Goal: Communication & Community: Ask a question

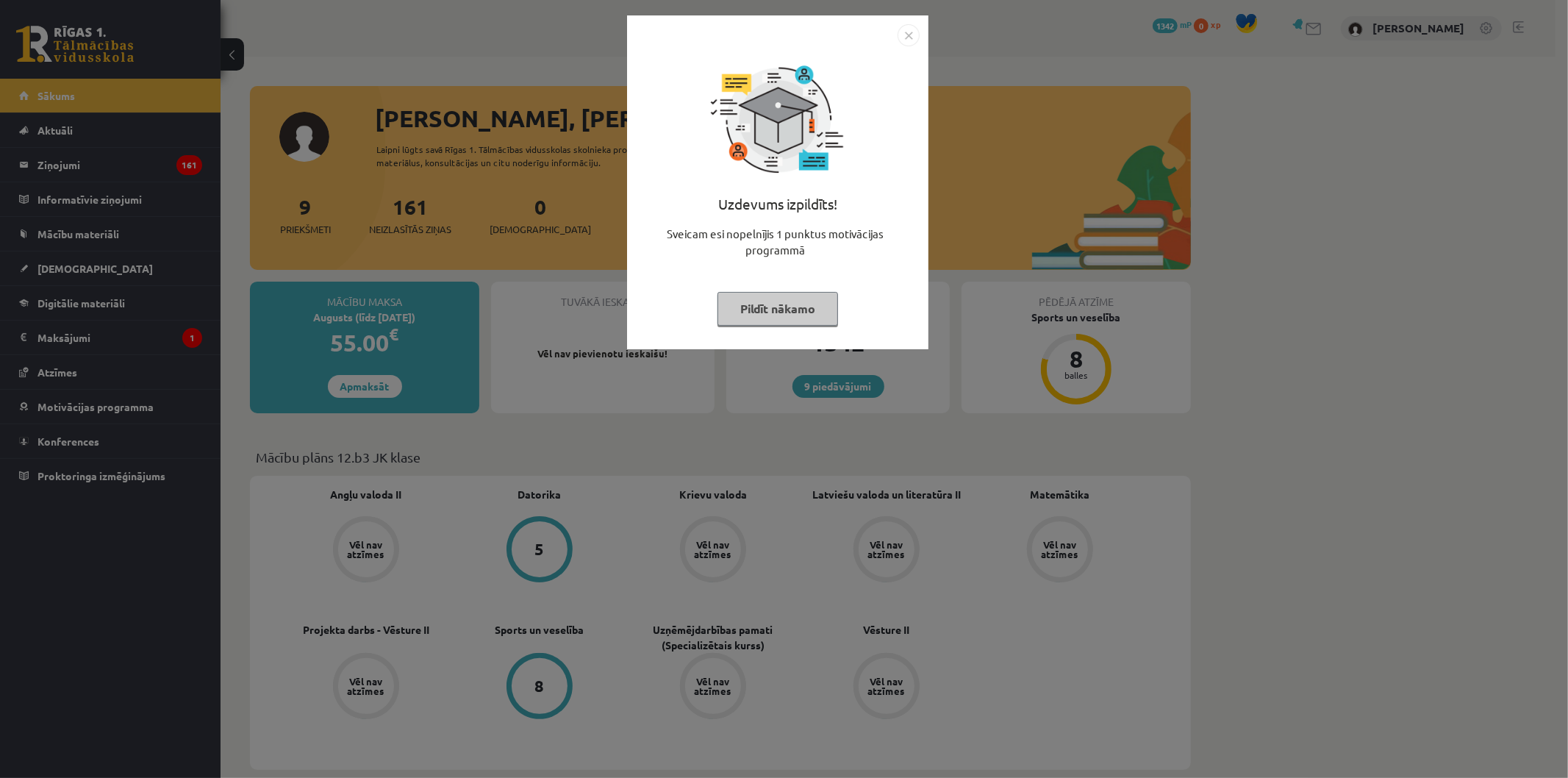
click at [754, 306] on button "Pildīt nākamo" at bounding box center [777, 308] width 120 height 34
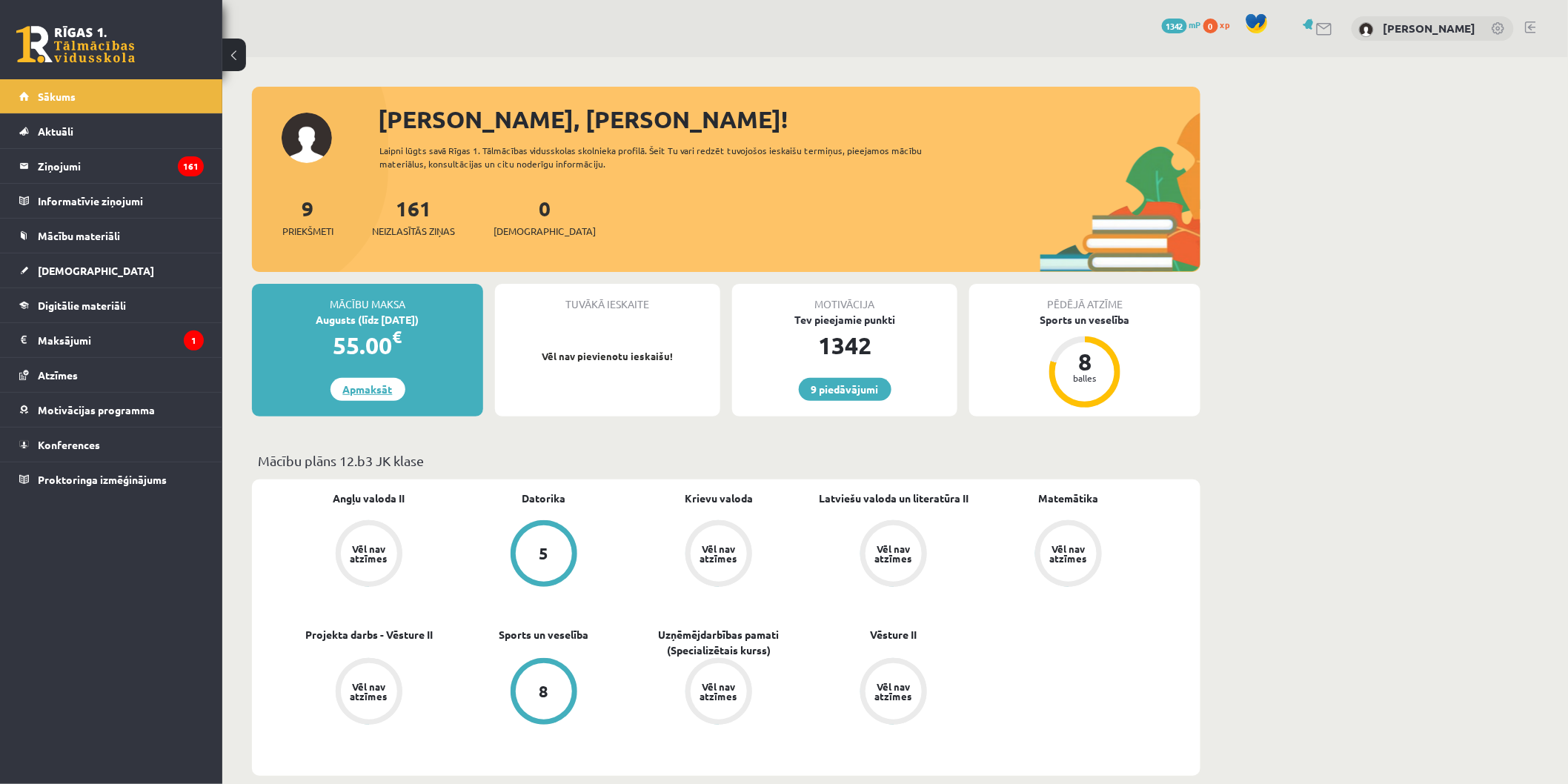
click at [378, 386] on link "Apmaksāt" at bounding box center [367, 389] width 75 height 23
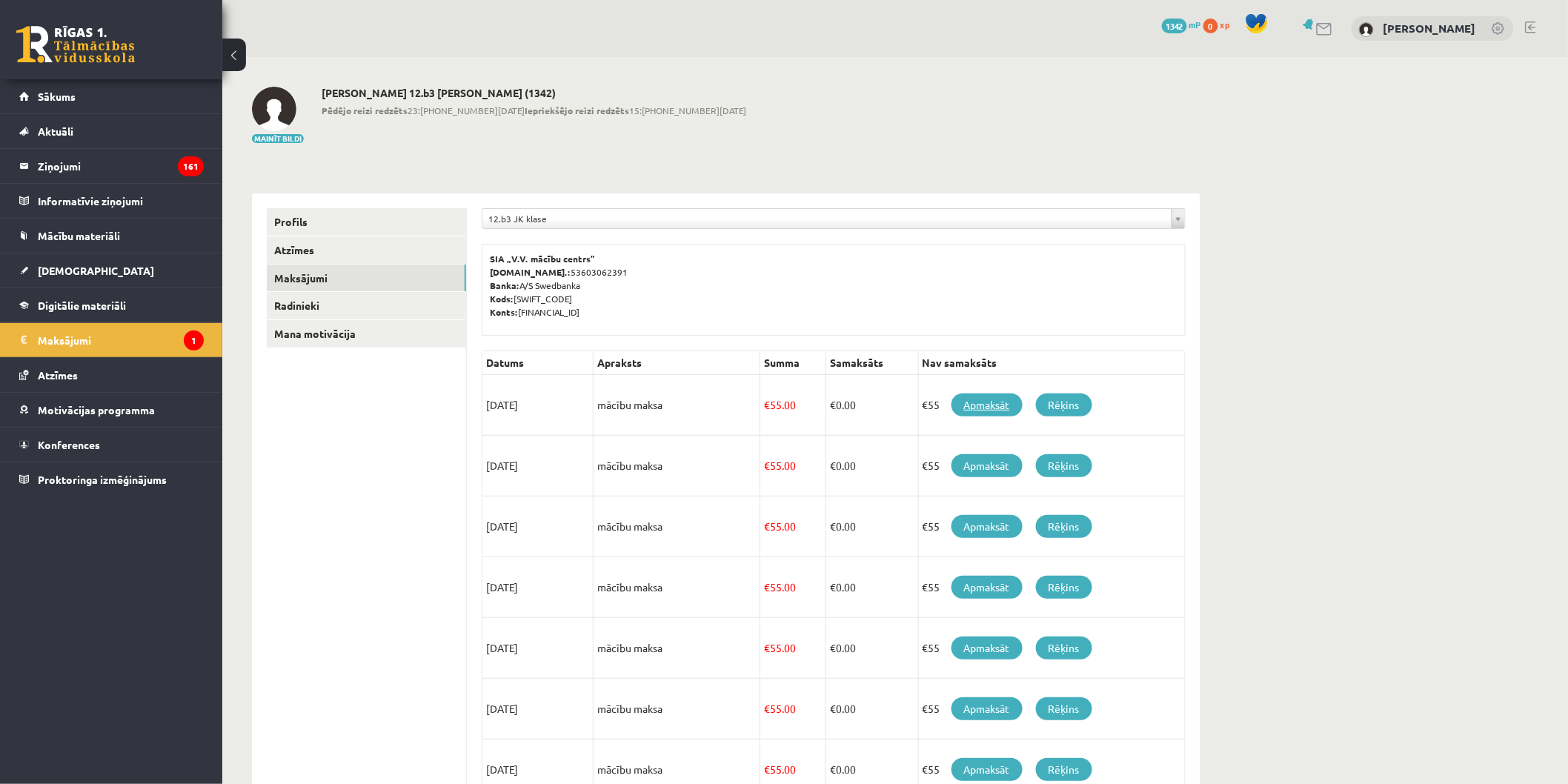
click at [998, 410] on link "Apmaksāt" at bounding box center [986, 404] width 71 height 23
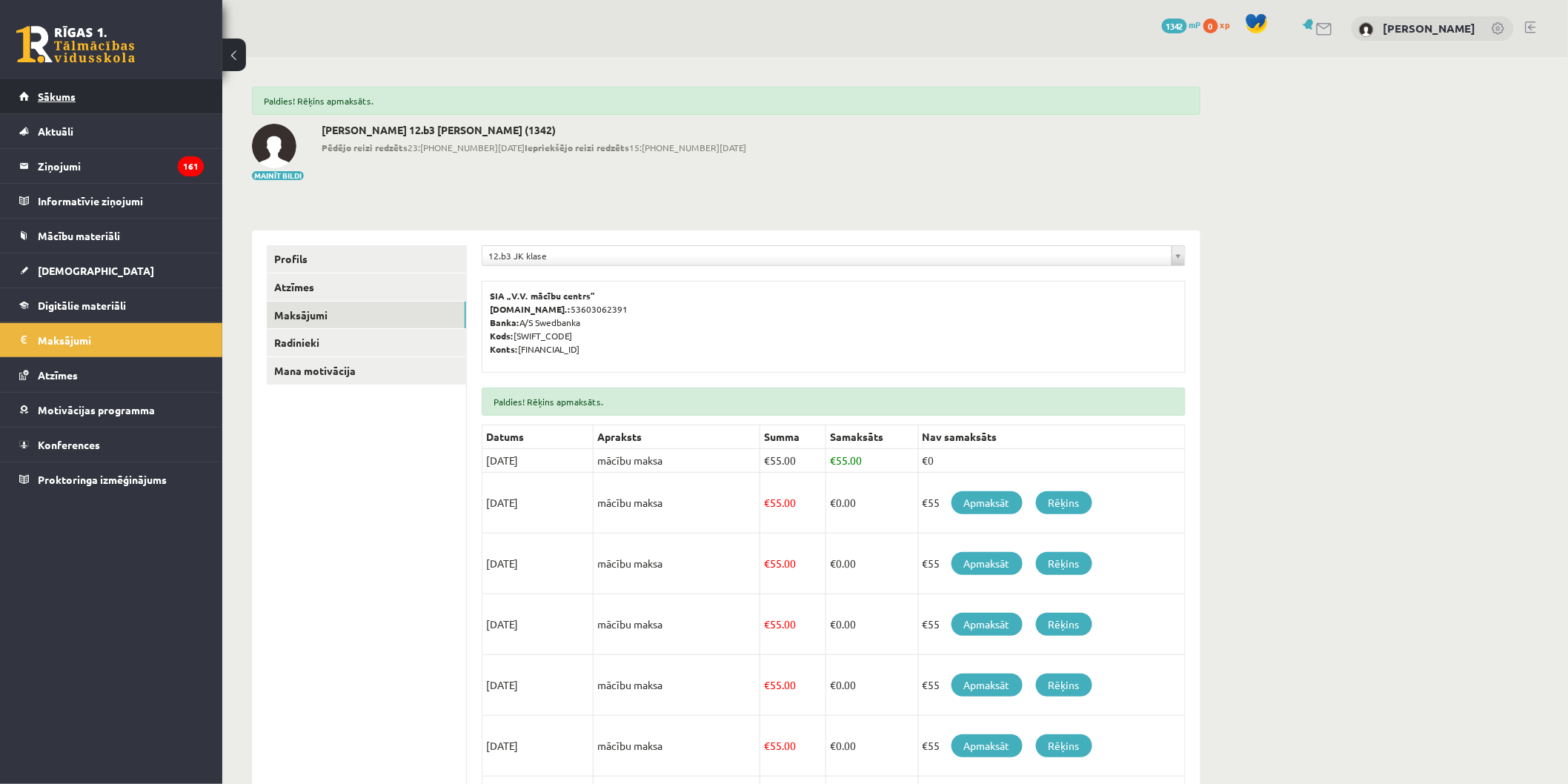
click at [77, 101] on link "Sākums" at bounding box center [112, 96] width 185 height 34
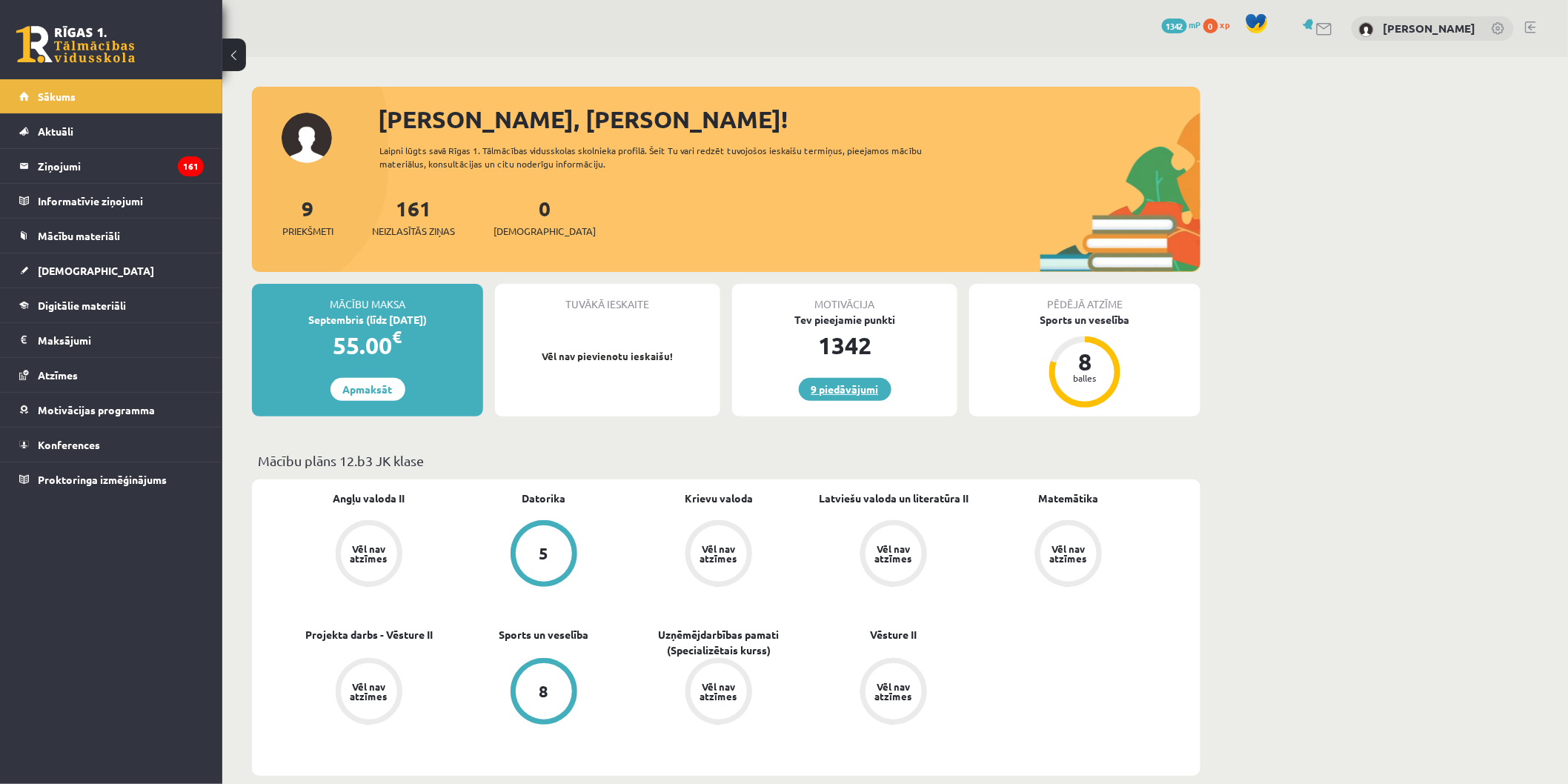
click at [880, 388] on link "9 piedāvājumi" at bounding box center [845, 389] width 92 height 23
click at [559, 521] on link "5" at bounding box center [544, 555] width 175 height 69
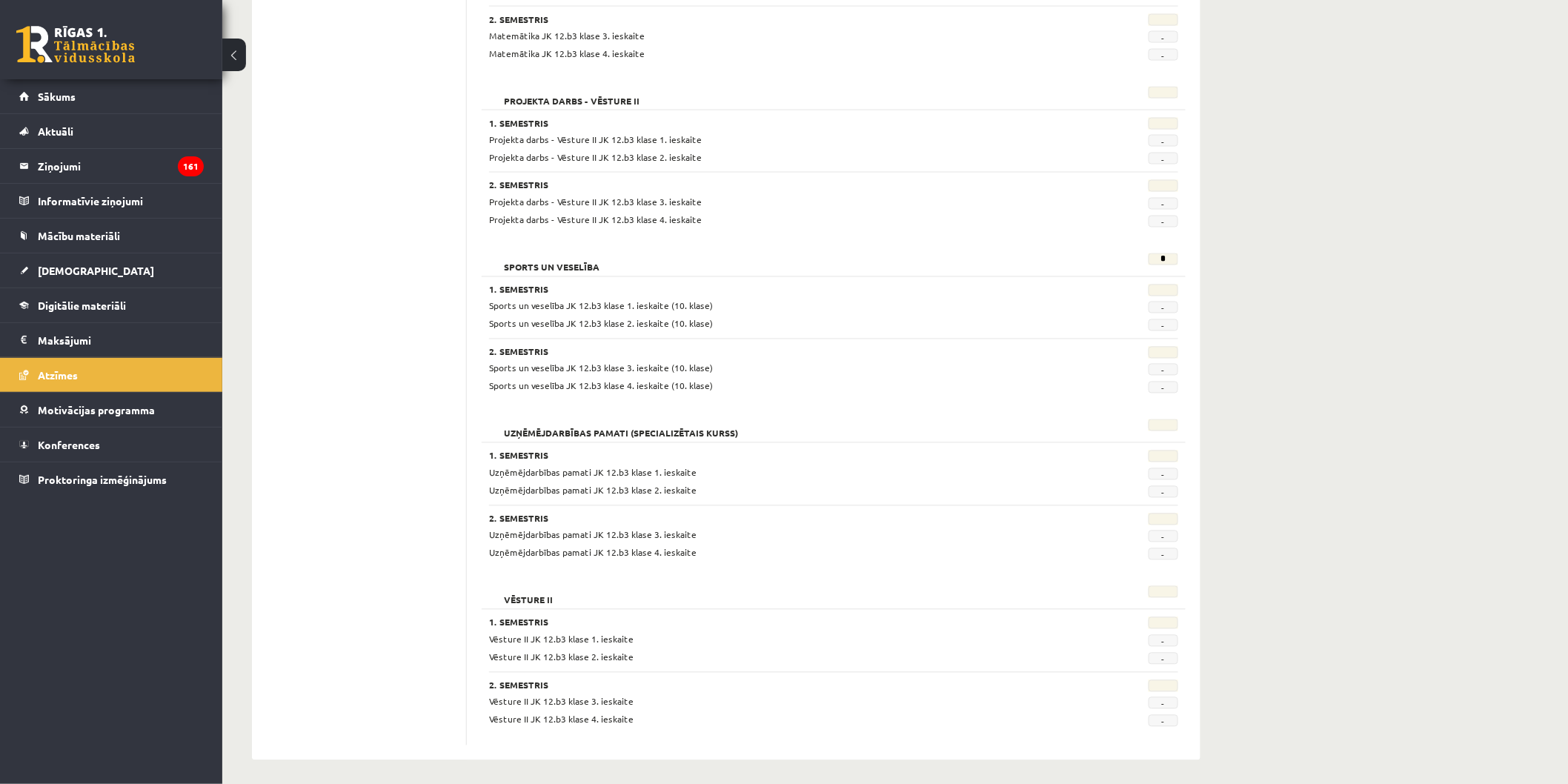
scroll to position [996, 0]
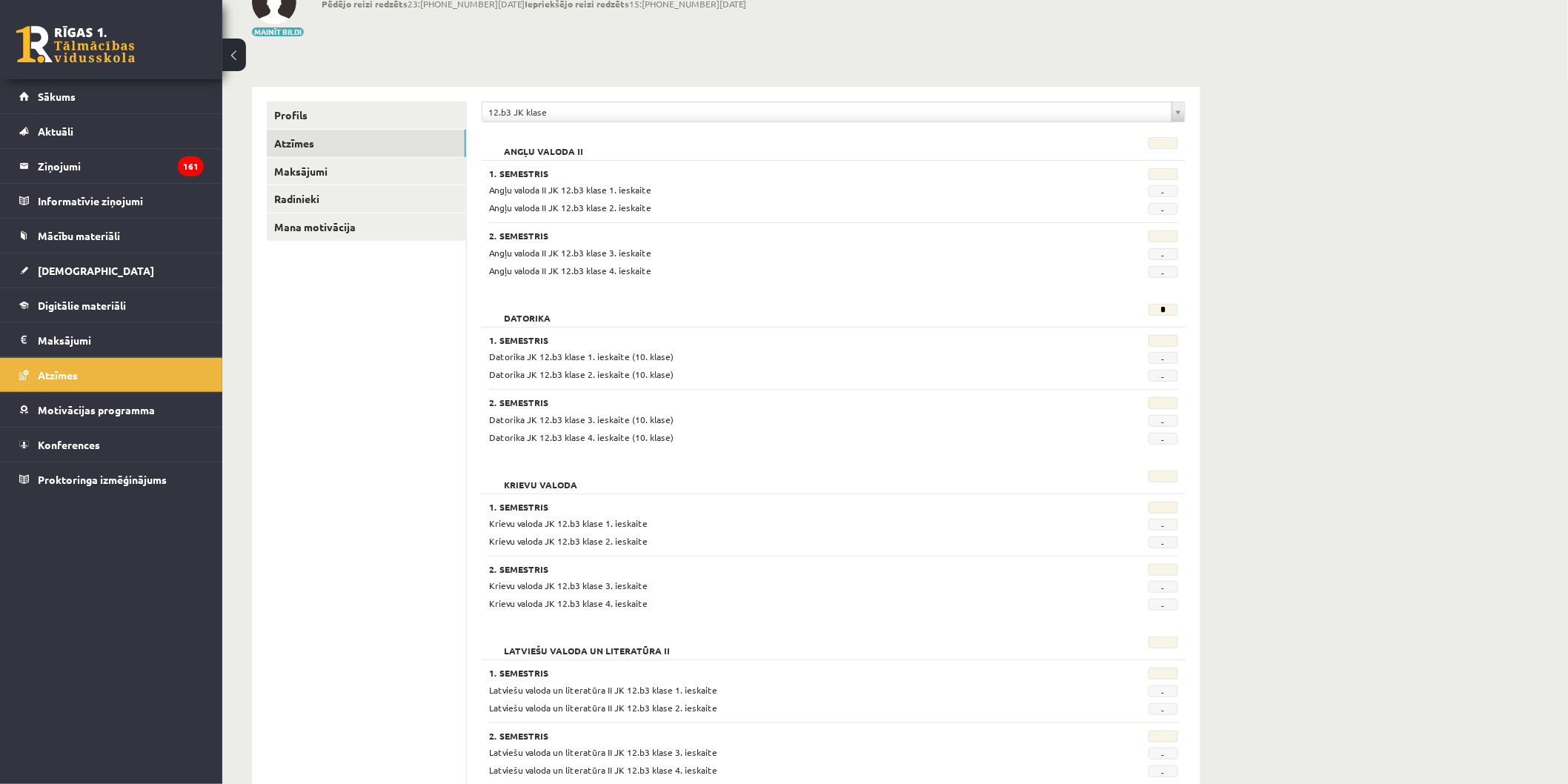
scroll to position [8, 0]
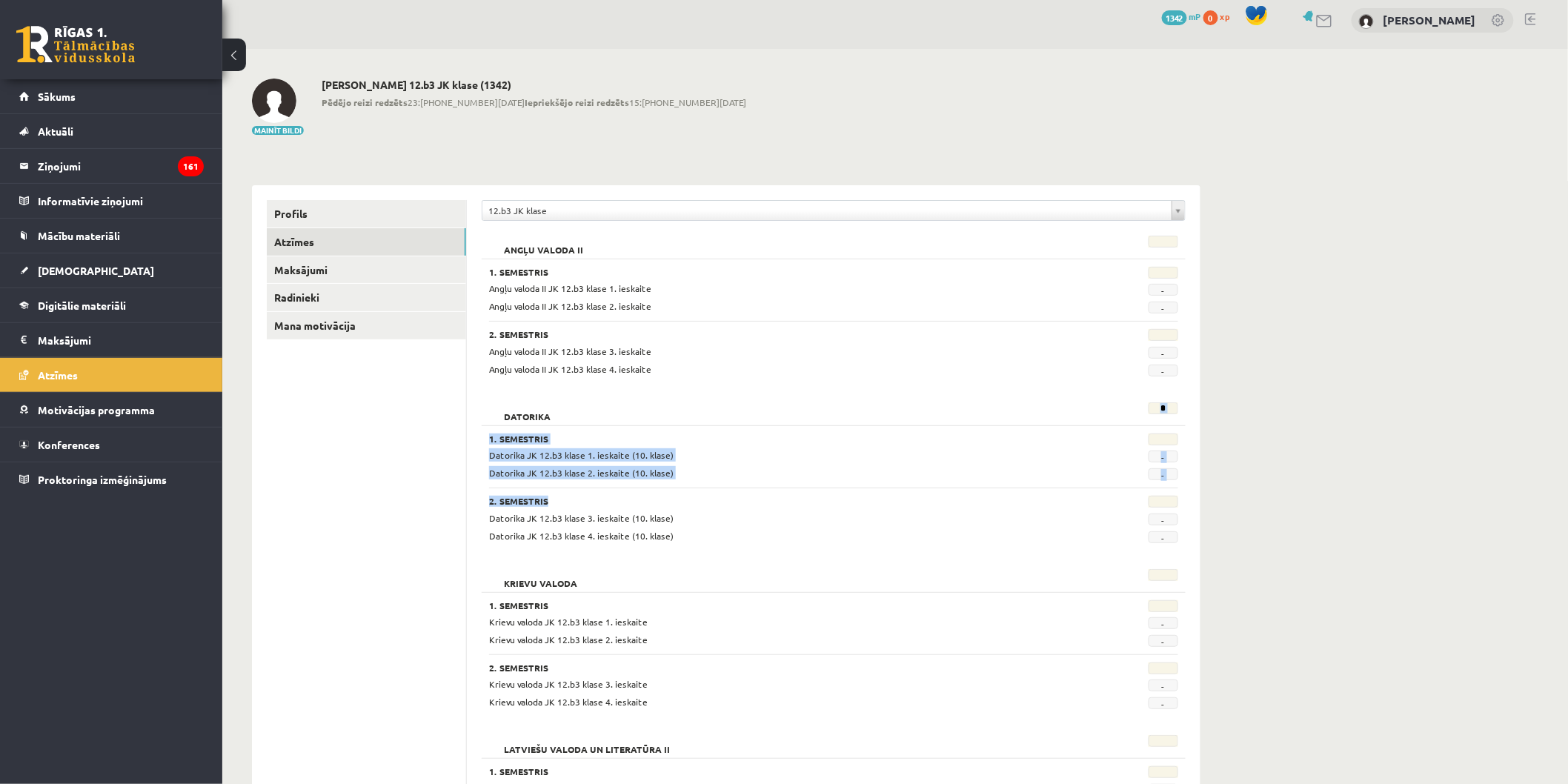
drag, startPoint x: 1146, startPoint y: 405, endPoint x: 1280, endPoint y: 483, distance: 155.0
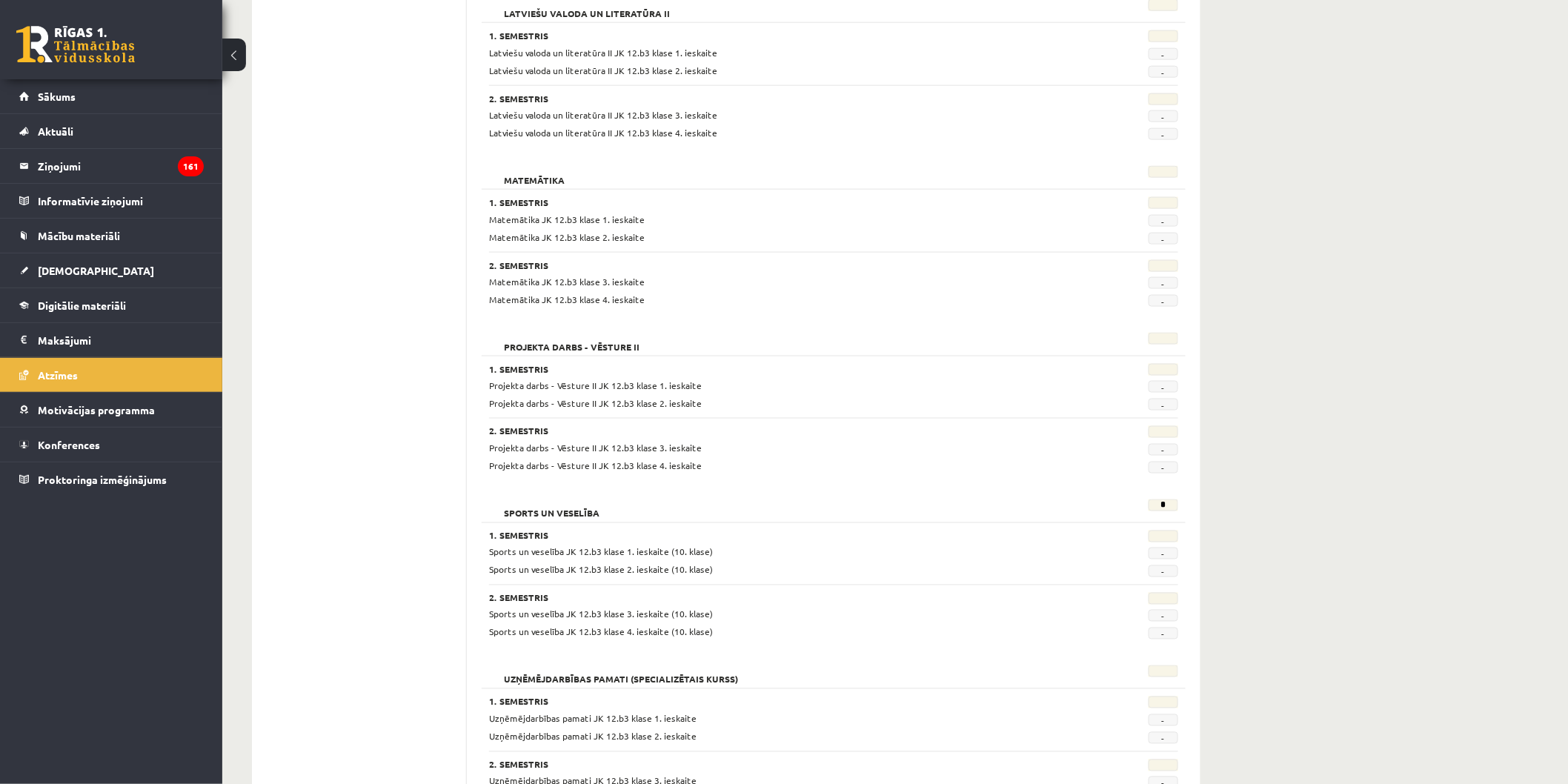
scroll to position [749, 0]
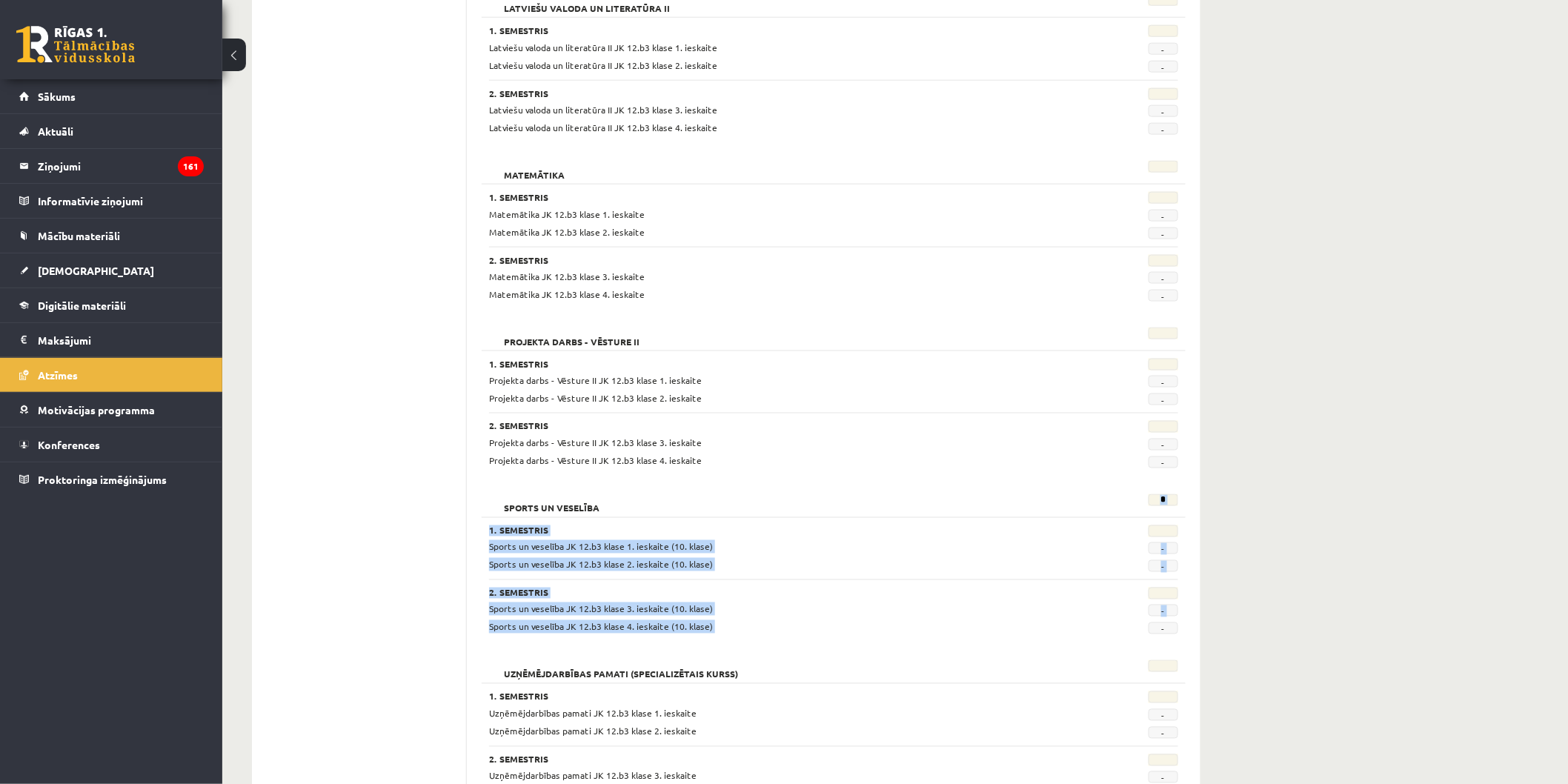
drag, startPoint x: 1171, startPoint y: 487, endPoint x: 1340, endPoint y: 631, distance: 222.0
click at [1340, 631] on div "**********" at bounding box center [894, 169] width 1345 height 1722
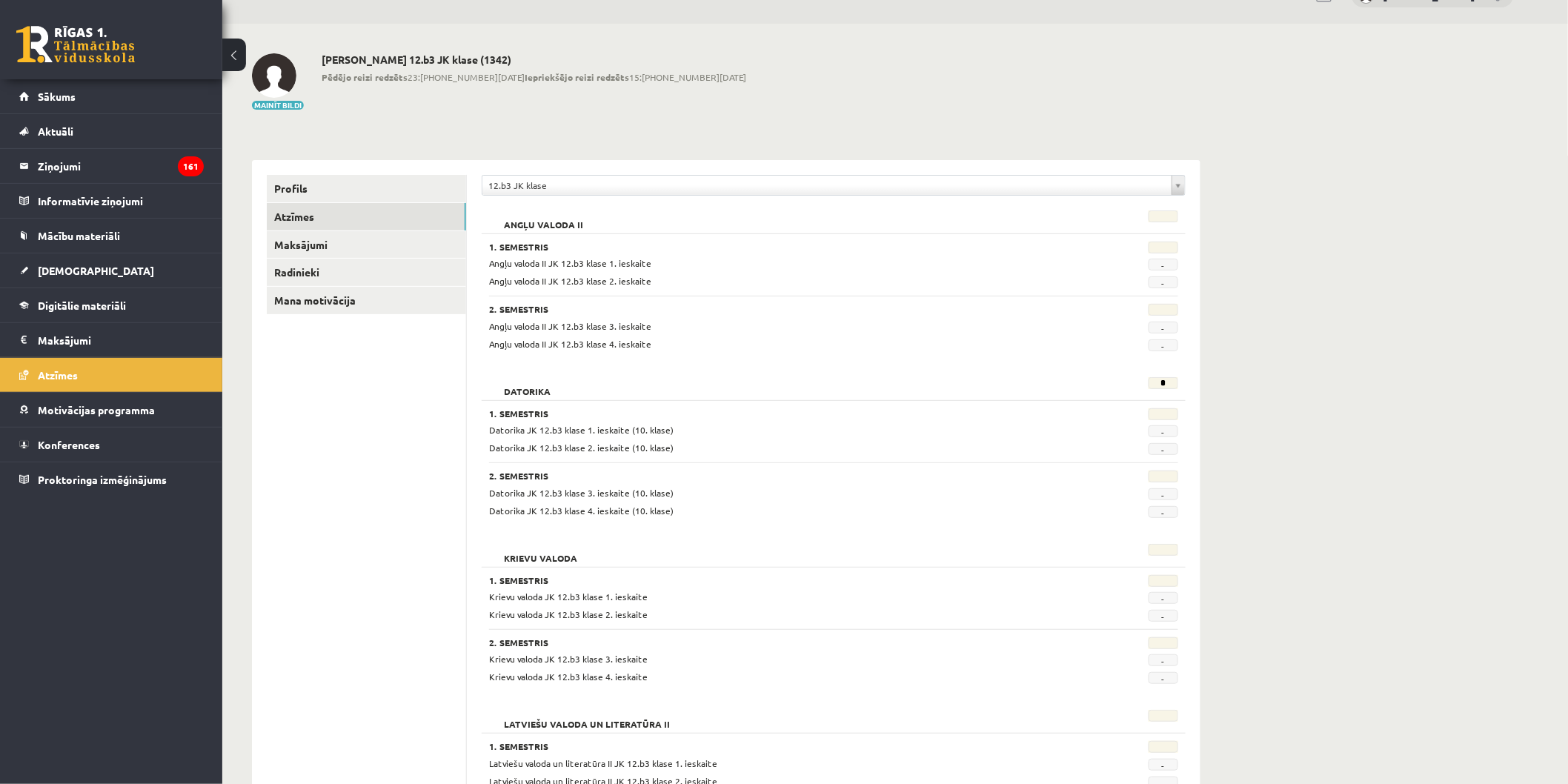
scroll to position [8, 0]
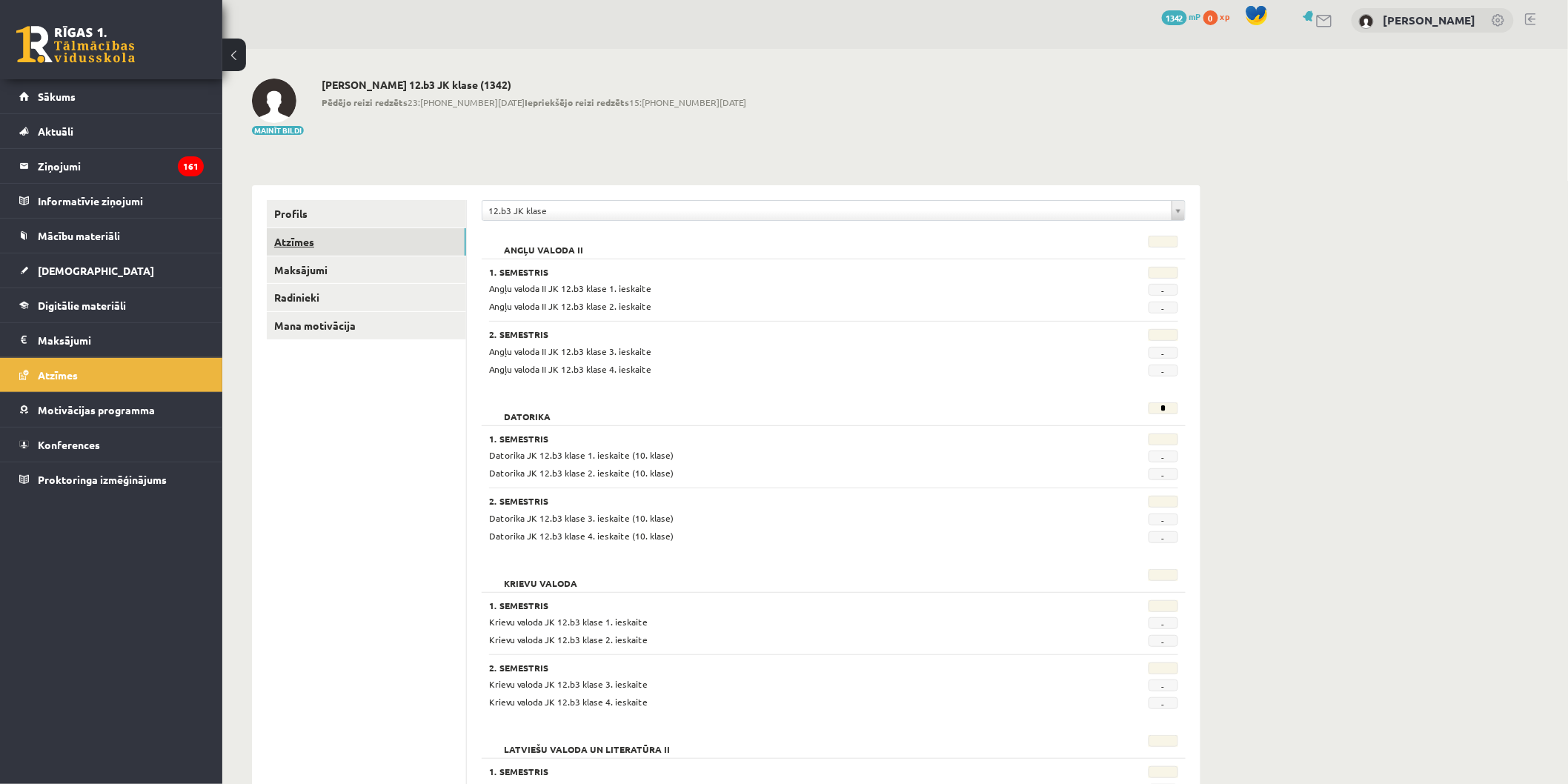
click at [352, 252] on link "Atzīmes" at bounding box center [366, 242] width 200 height 28
click at [306, 226] on link "Profils" at bounding box center [366, 214] width 200 height 28
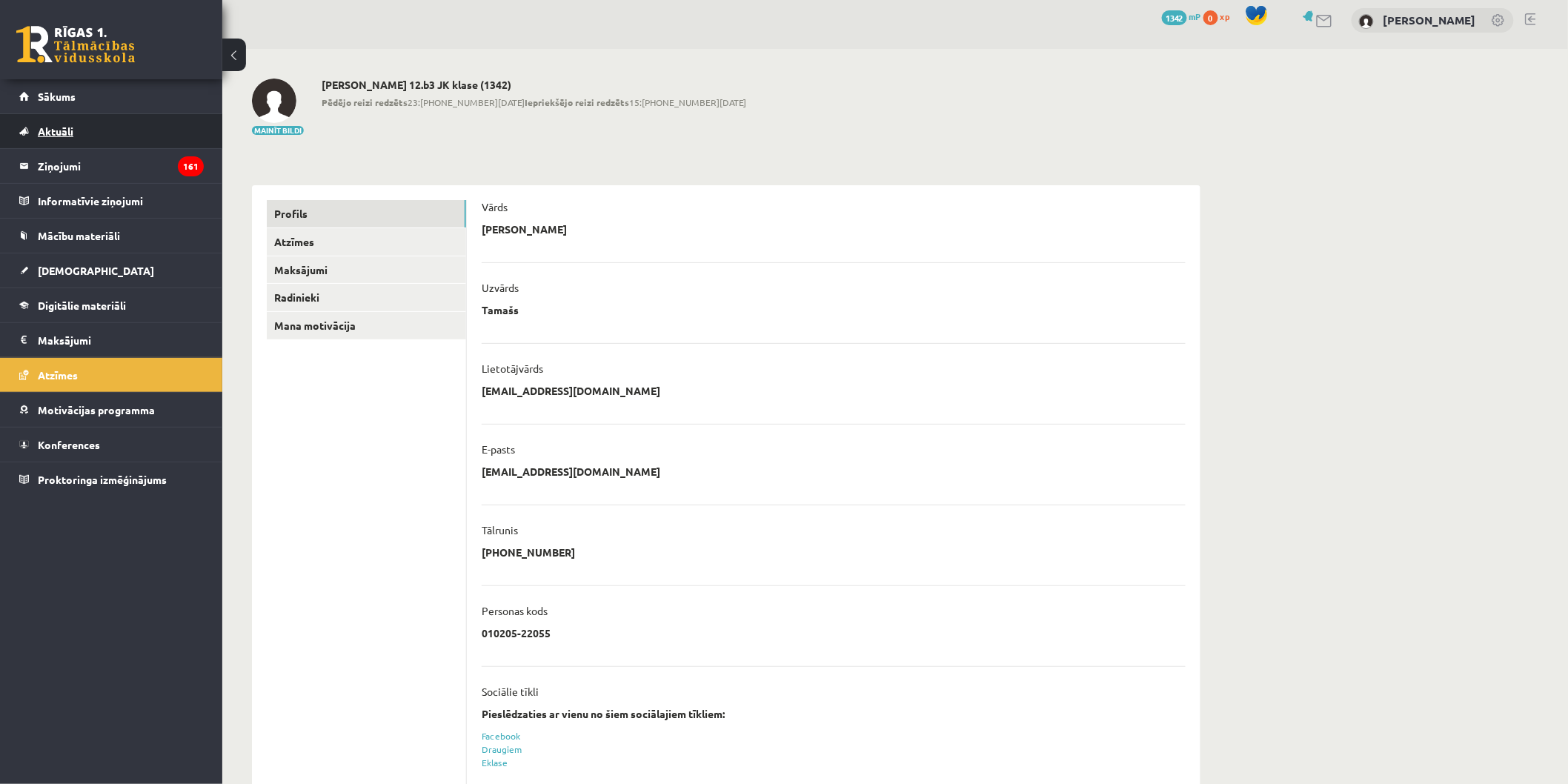
click at [139, 146] on link "Aktuāli" at bounding box center [112, 130] width 185 height 34
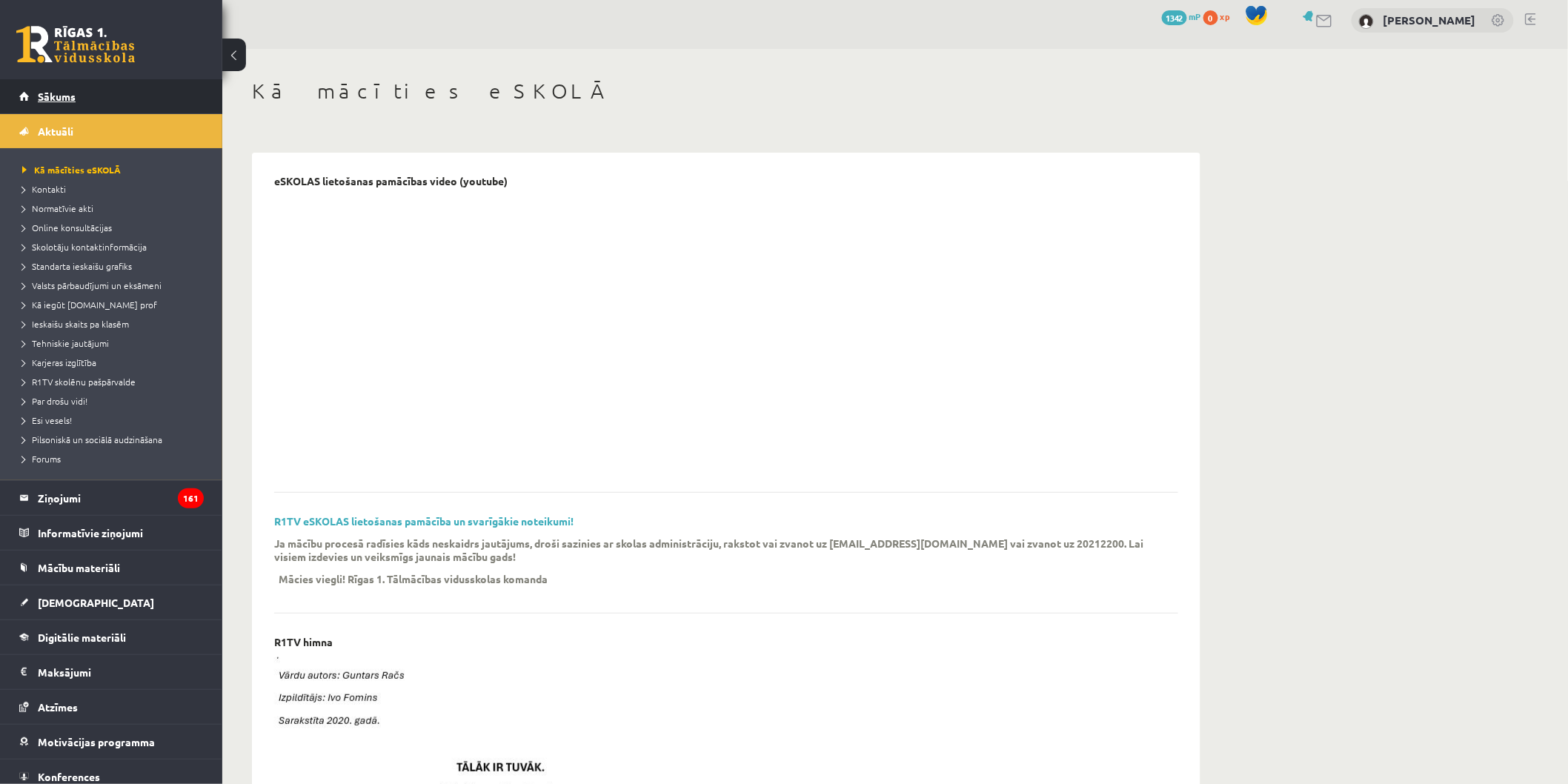
click at [54, 98] on span "Sākums" at bounding box center [56, 96] width 38 height 13
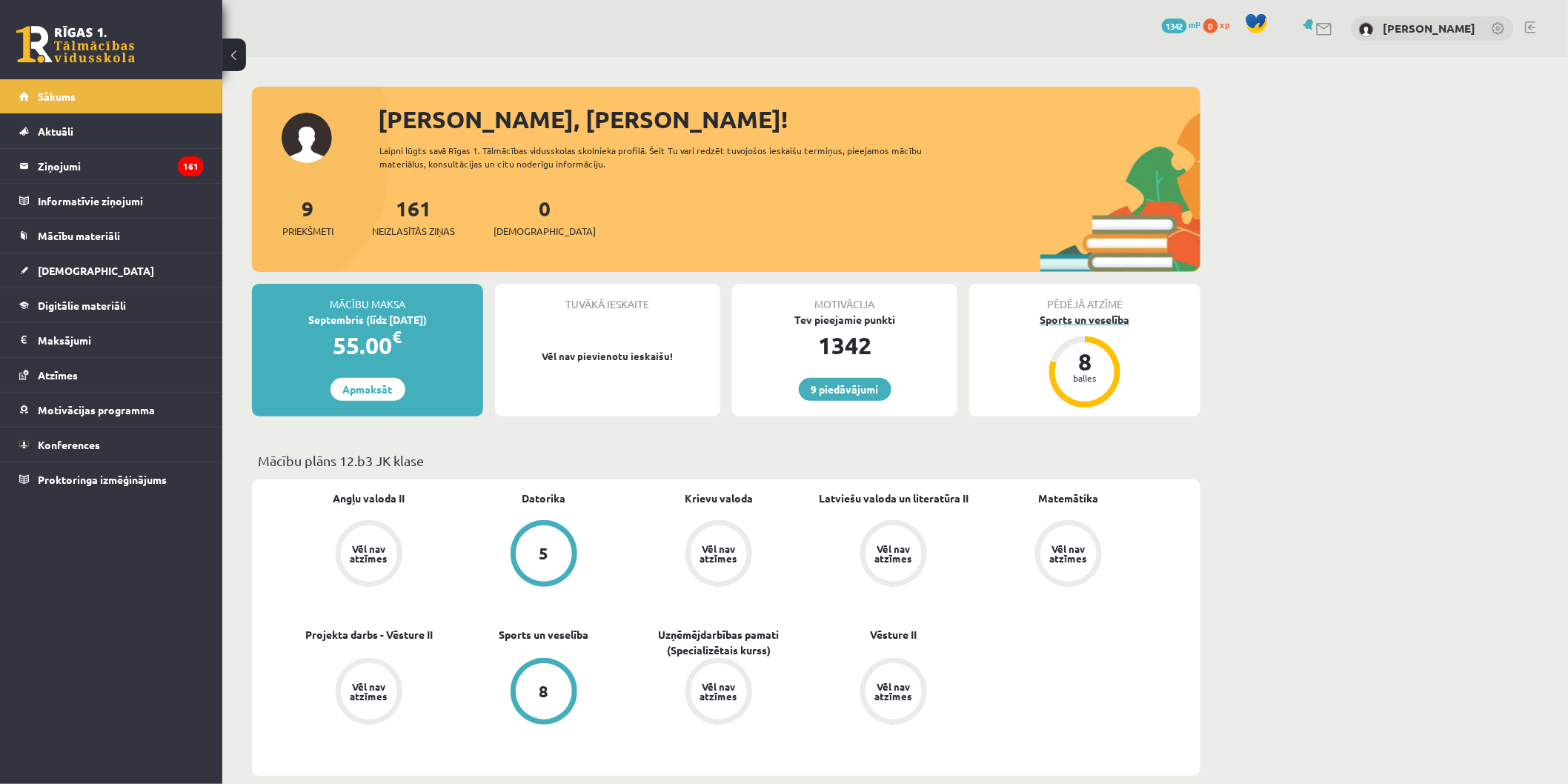
click at [1087, 371] on div "8" at bounding box center [1084, 361] width 44 height 24
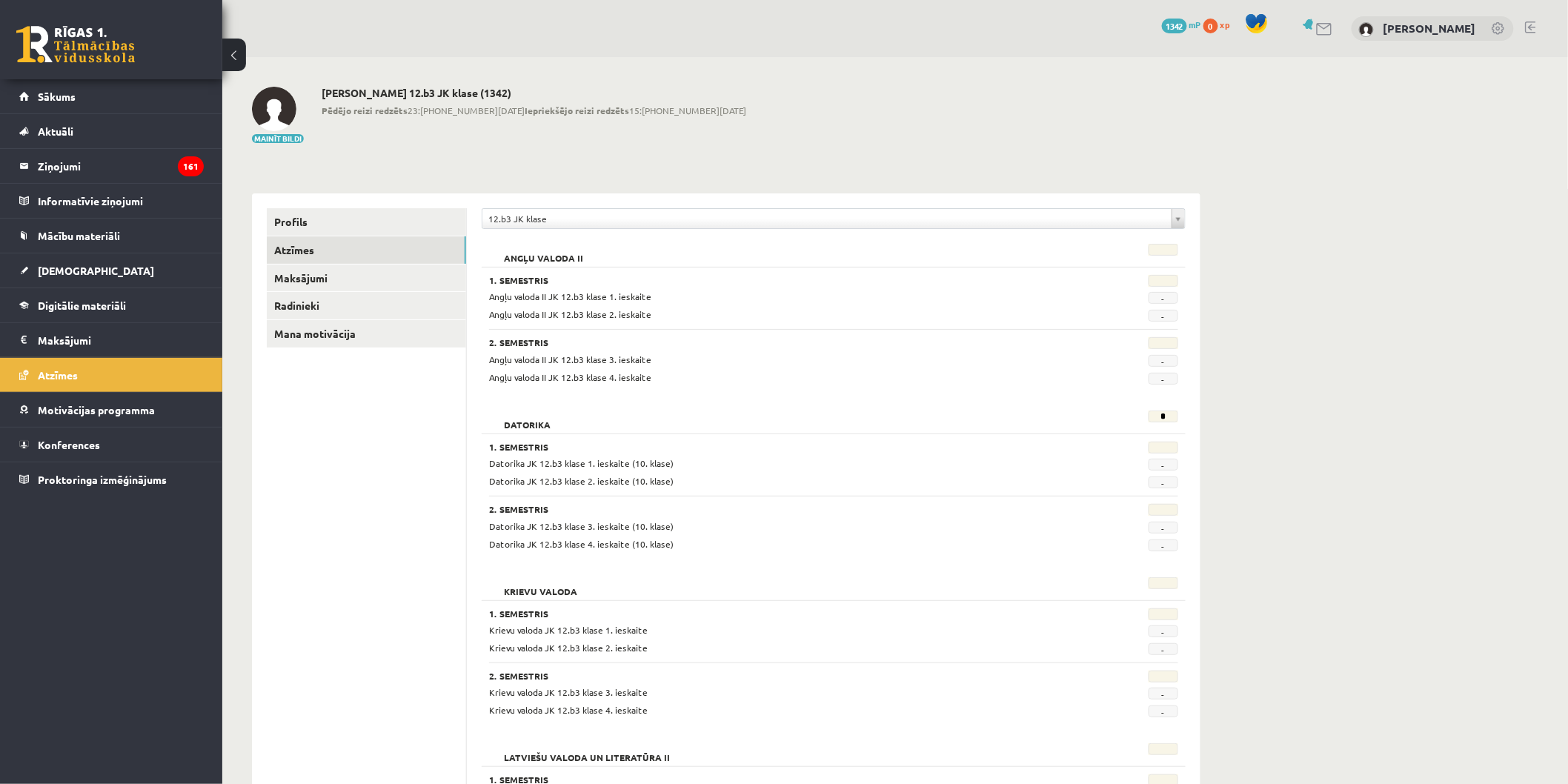
click at [1159, 409] on div "Datorika * 1. Semestris Datorika JK 12.b3 klase 1. ieskaite (10. klase) - Dator…" at bounding box center [833, 483] width 704 height 159
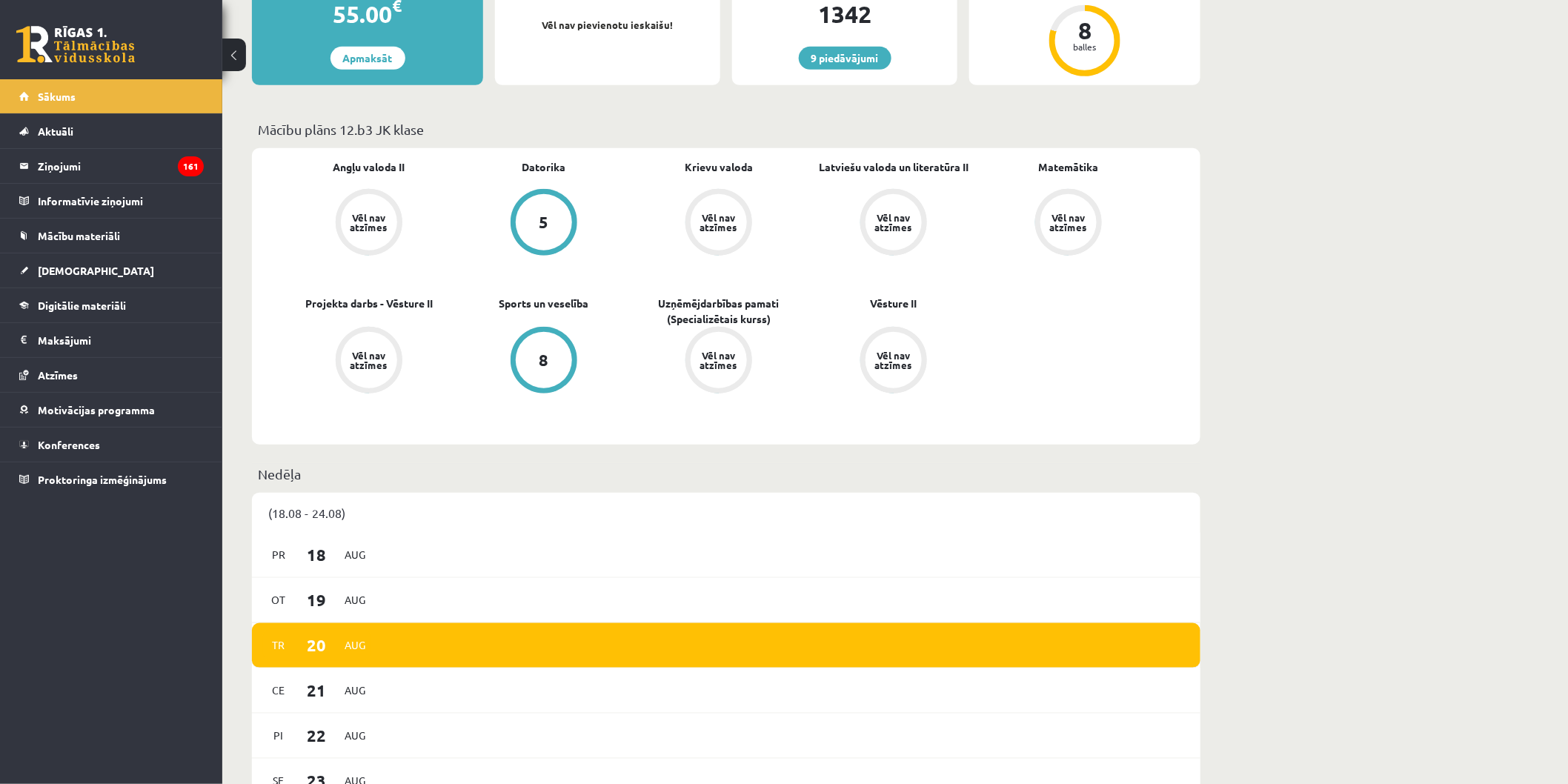
scroll to position [329, 0]
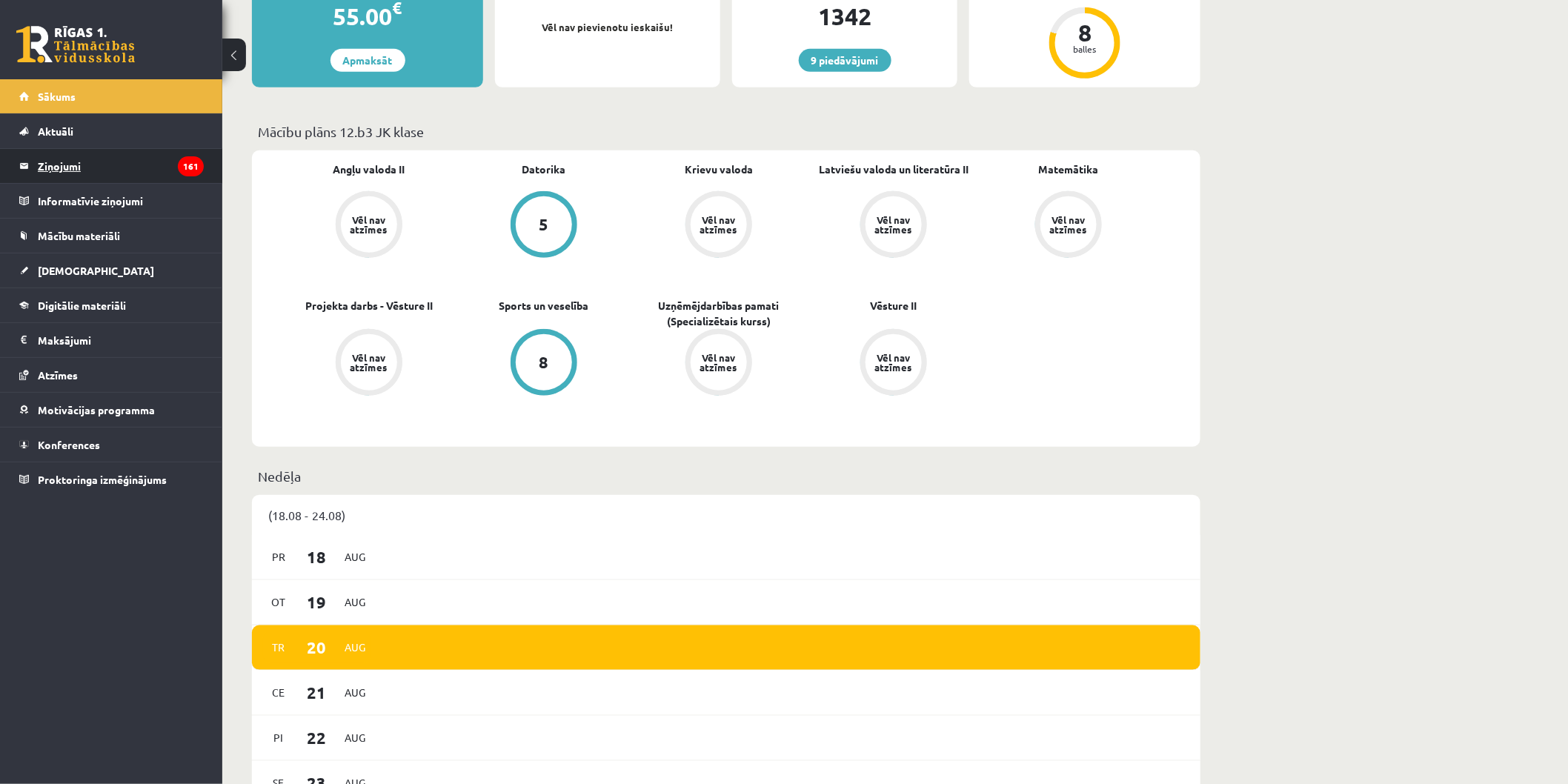
click at [70, 165] on legend "Ziņojumi 161" at bounding box center [120, 165] width 165 height 34
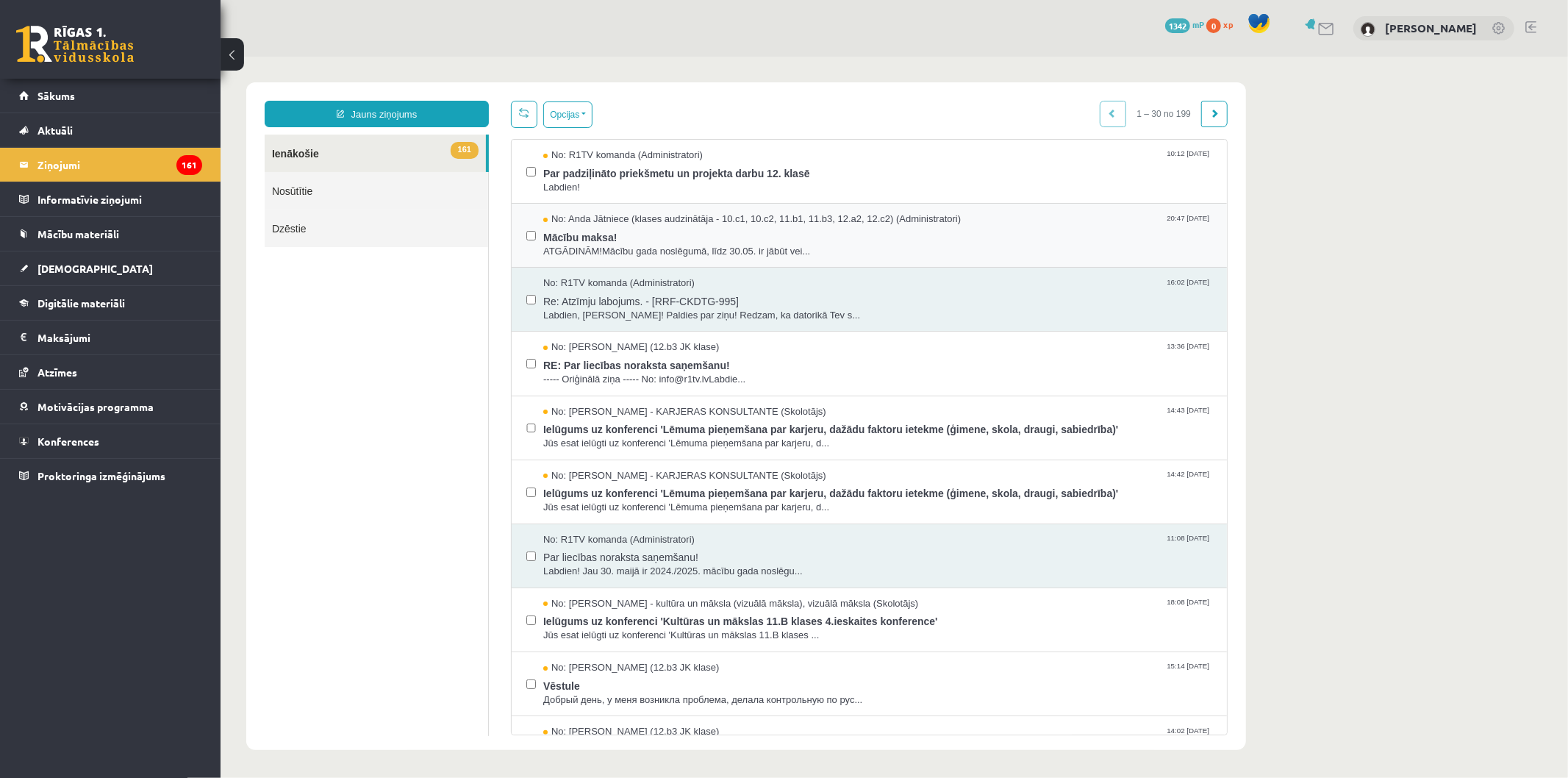
click at [670, 262] on div "No: [PERSON_NAME] (klases audzinātāja - 10.c1, 10.c2, 11.b1, 11.b3, 12.a2, 12.c…" at bounding box center [869, 235] width 716 height 64
click at [660, 254] on span "ATGĀDINĀM!Mācību gada noslēgumā, līdz 30.05. ir jābūt vei..." at bounding box center [876, 250] width 669 height 14
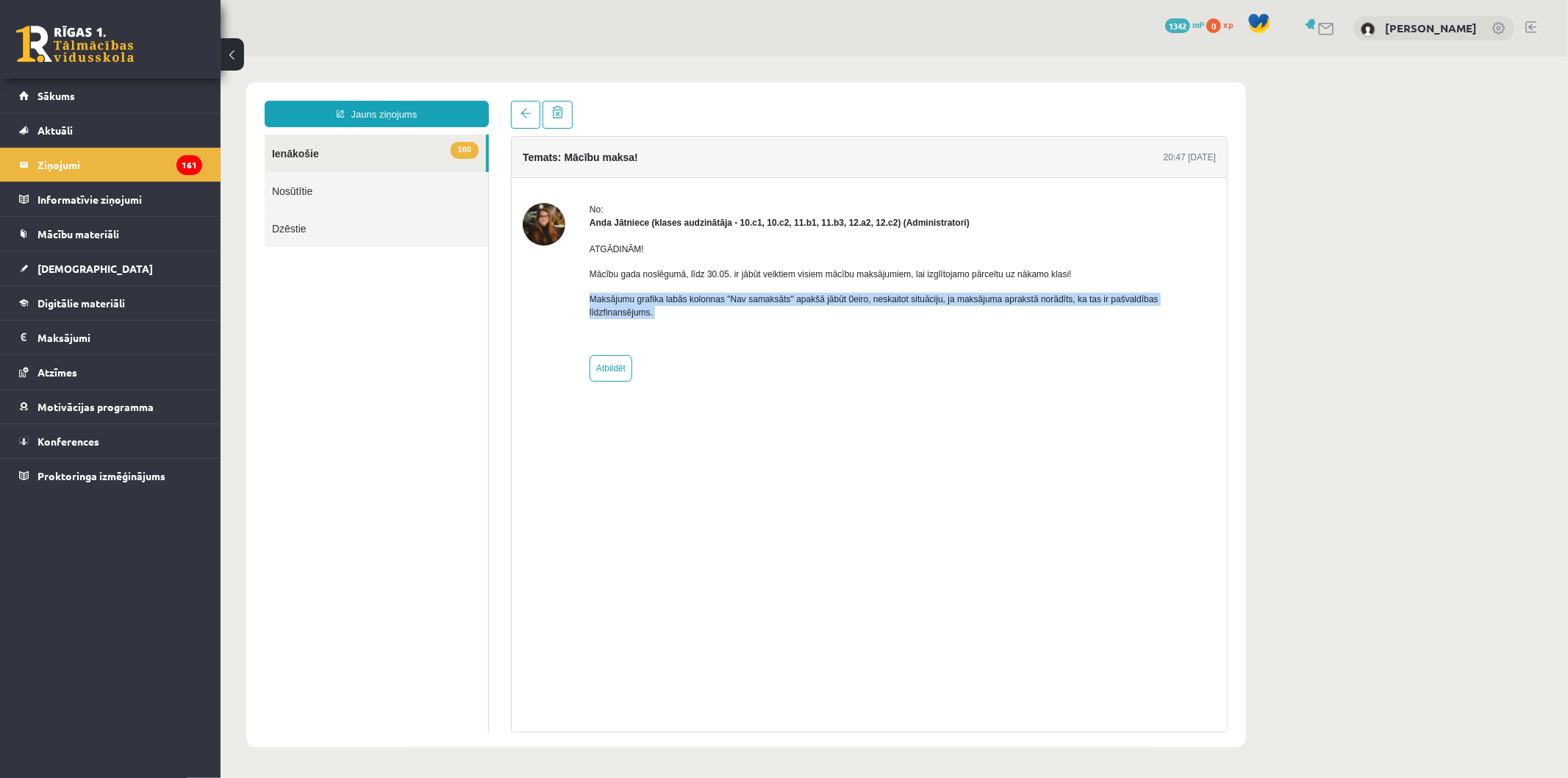
drag, startPoint x: 588, startPoint y: 298, endPoint x: 906, endPoint y: 317, distance: 318.6
click at [906, 317] on div "ATGĀDINĀM! Mācību gada noslēgumā, līdz 30.05. ir jābūt veiktiem visiem mācību m…" at bounding box center [902, 285] width 627 height 115
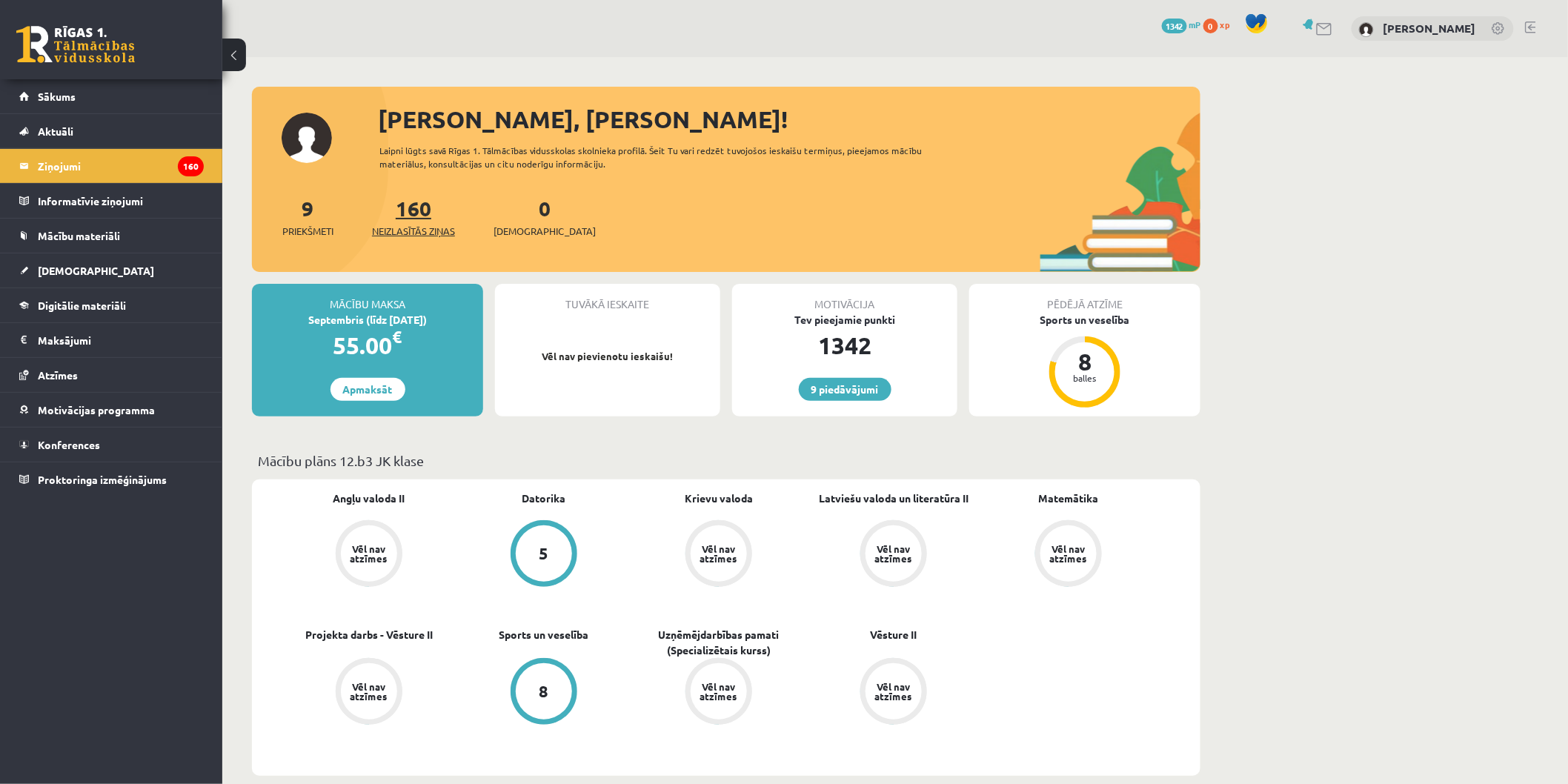
click at [439, 238] on span "Neizlasītās ziņas" at bounding box center [413, 231] width 83 height 15
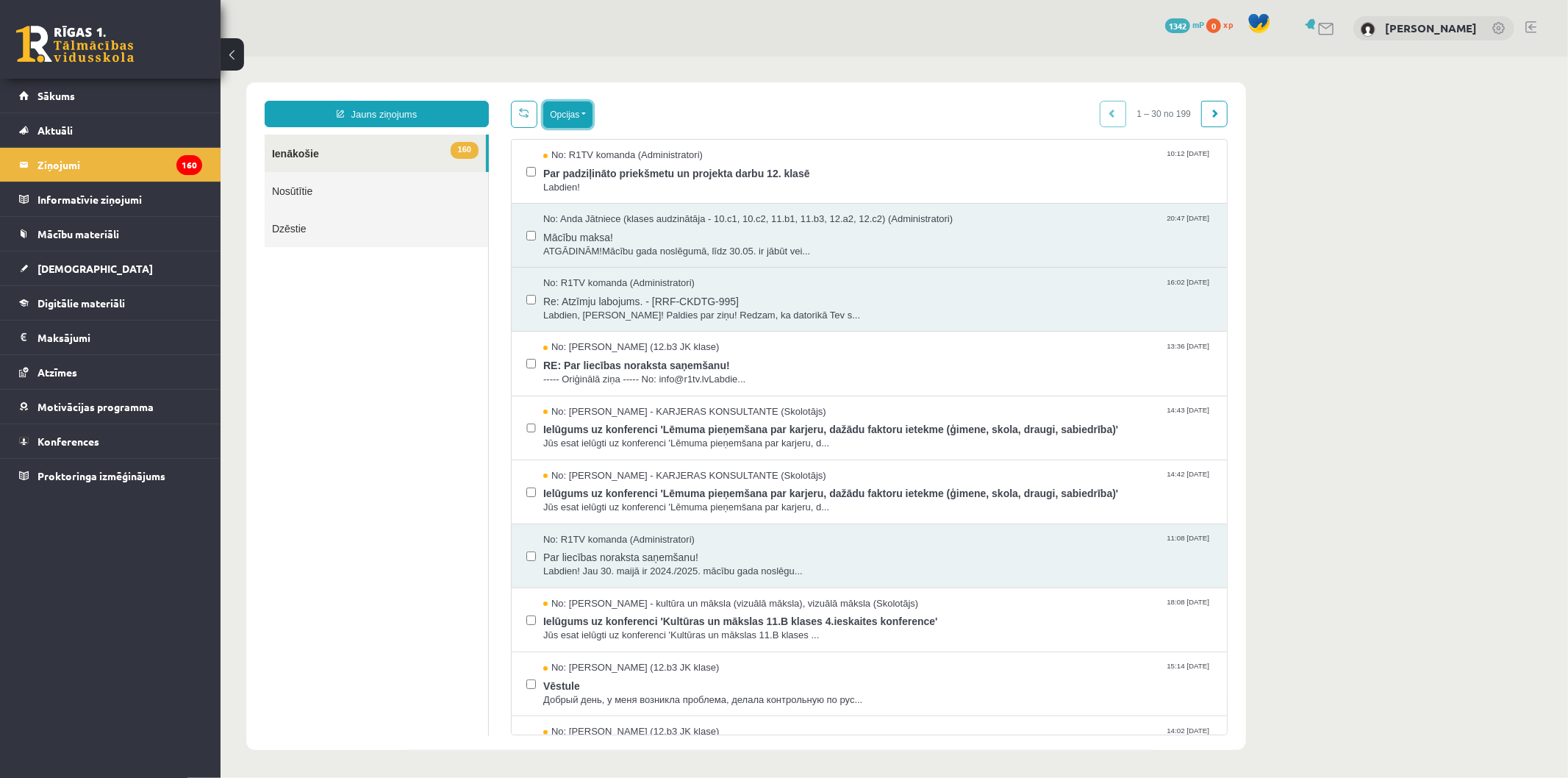
click at [550, 106] on button "Opcijas" at bounding box center [567, 114] width 50 height 27
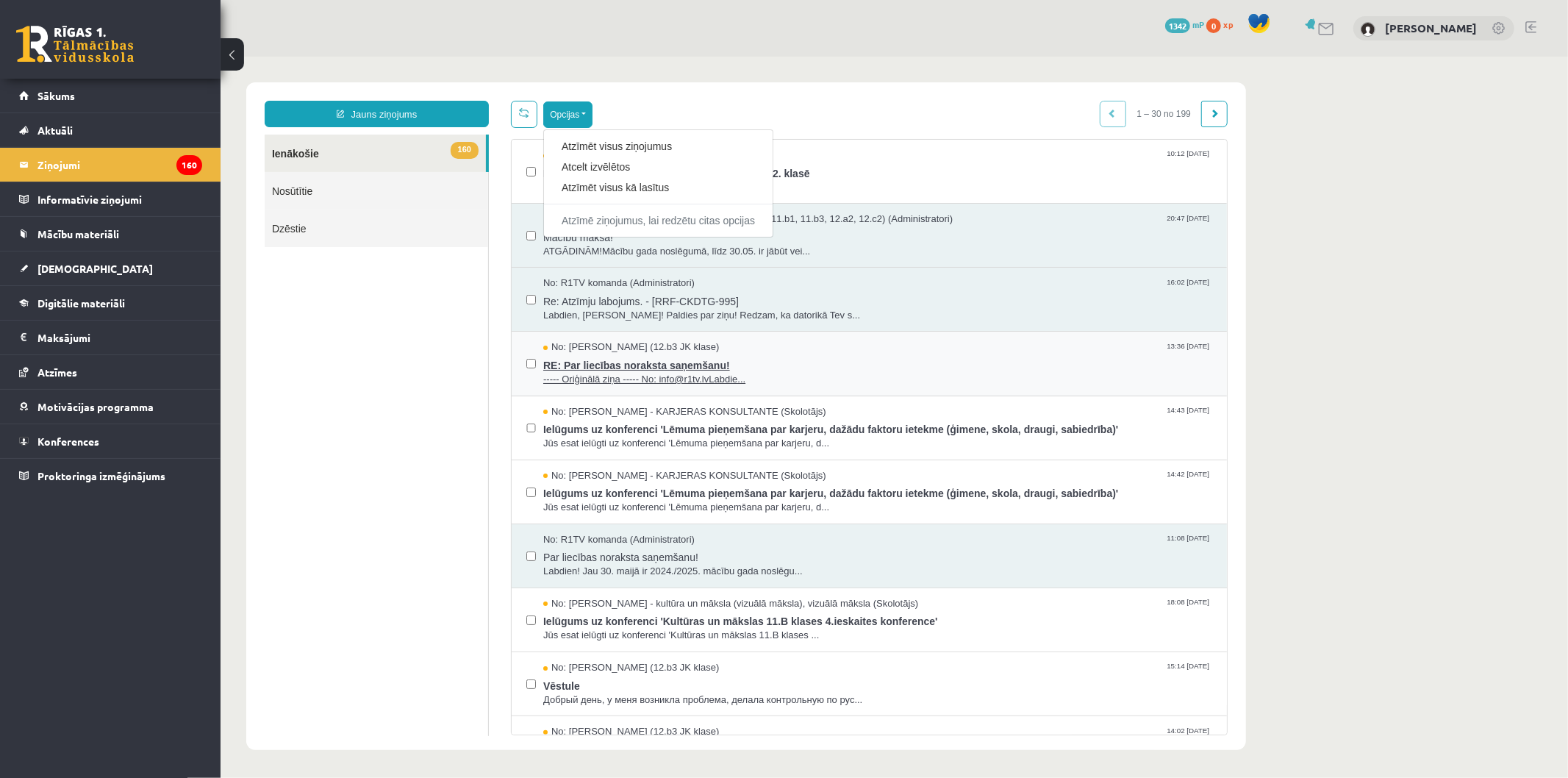
click at [813, 358] on span "RE: Par liecības noraksta saņemšanu!" at bounding box center [876, 362] width 669 height 18
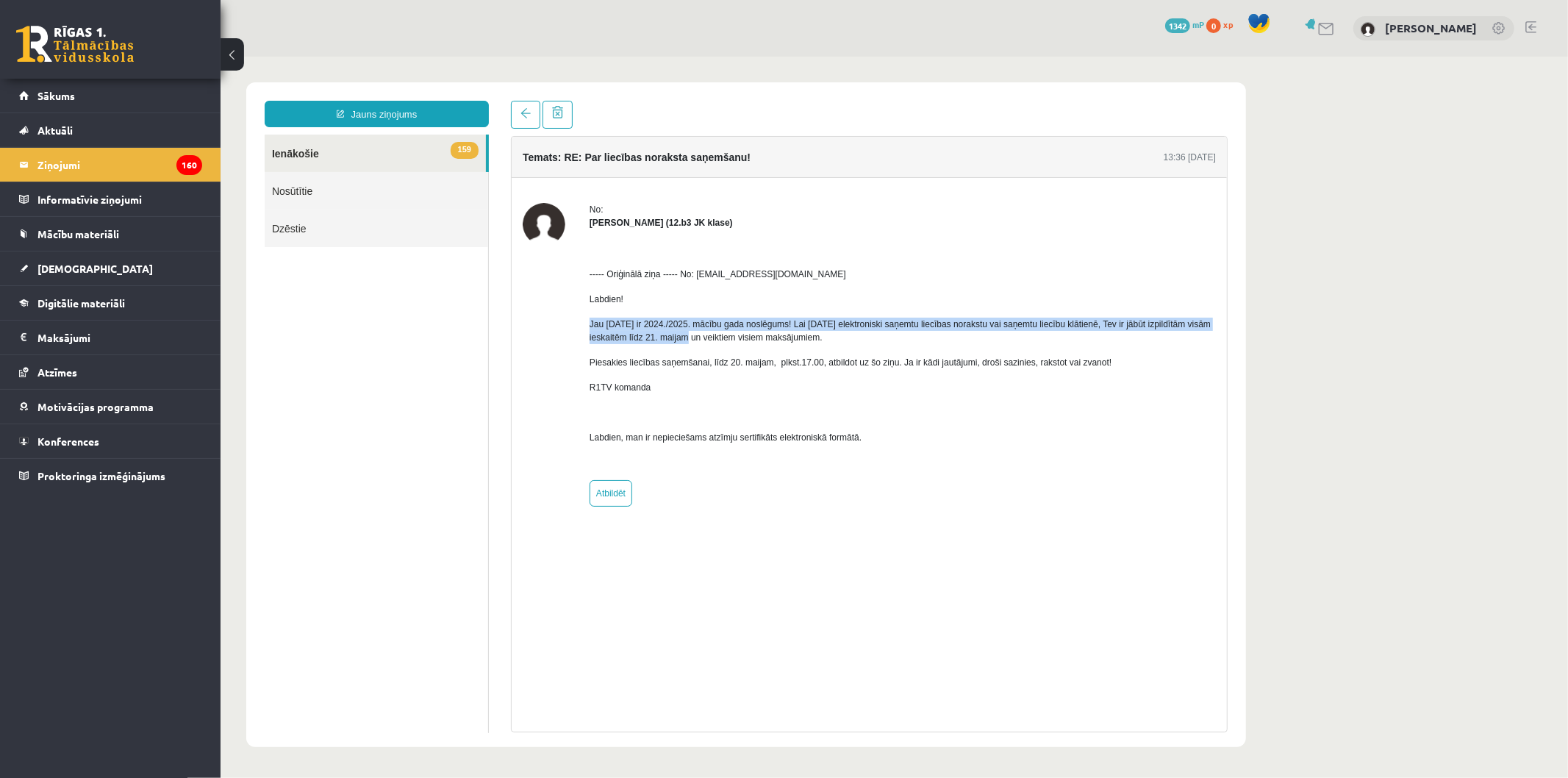
drag, startPoint x: 581, startPoint y: 324, endPoint x: 657, endPoint y: 341, distance: 77.9
click at [657, 341] on div "No: [PERSON_NAME] (12.b3 JK klase) ----- Oriģinālā ziņa ----- No: [EMAIL_ADDRES…" at bounding box center [869, 353] width 694 height 304
drag, startPoint x: 1167, startPoint y: 157, endPoint x: 1216, endPoint y: 159, distance: 49.0
click at [1216, 159] on div "Temats: RE: Par liecības noraksta saņemšanu! 13:36 [DATE]" at bounding box center [869, 156] width 716 height 41
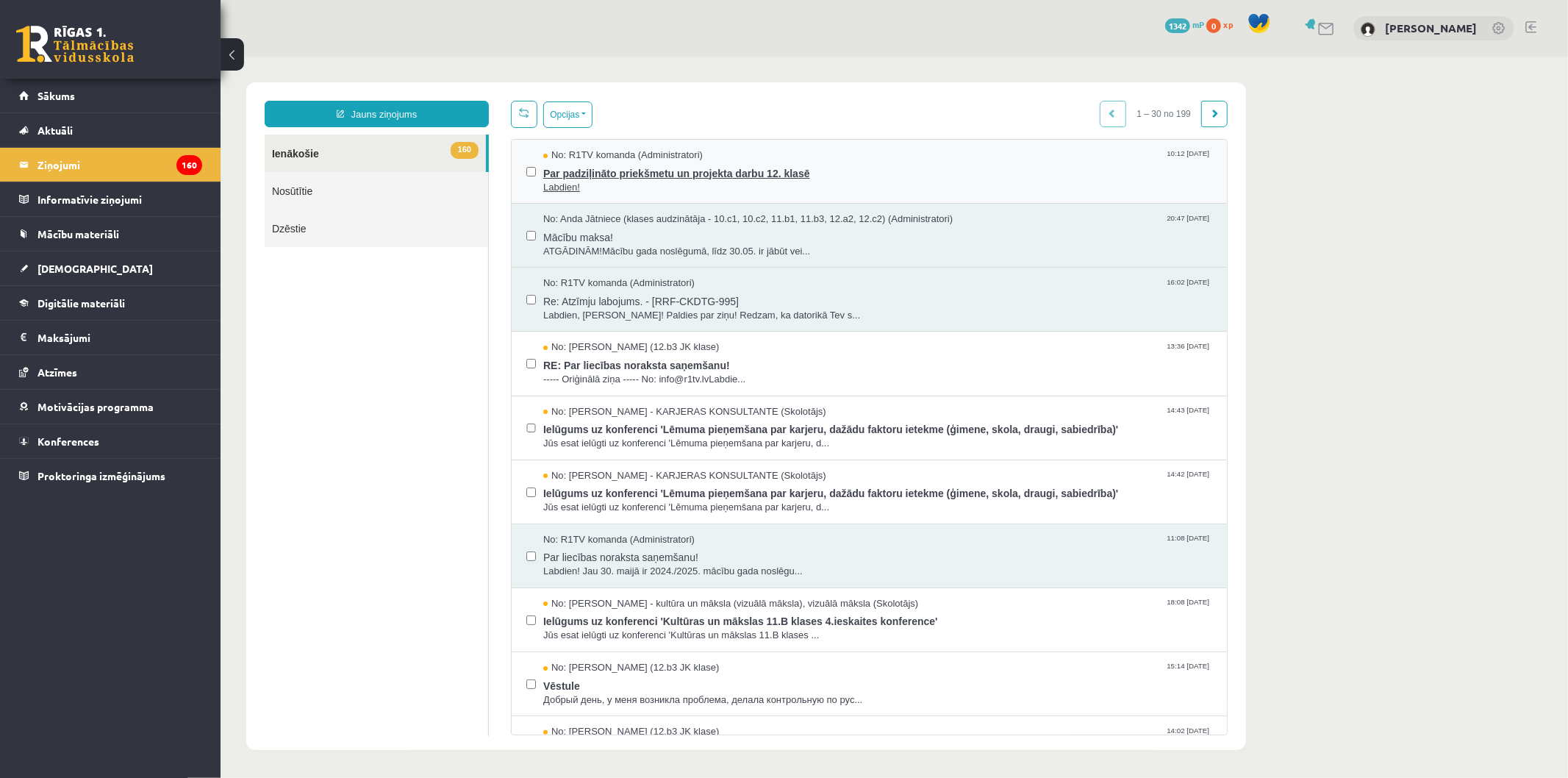
click at [650, 181] on span "Labdien!" at bounding box center [876, 186] width 669 height 14
click at [583, 191] on span "Labdien!" at bounding box center [876, 186] width 669 height 14
